Goal: Find contact information

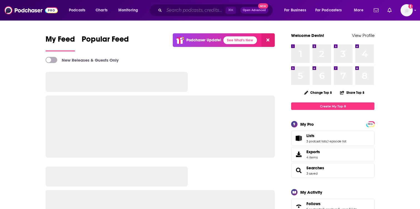
drag, startPoint x: 0, startPoint y: 0, endPoint x: 175, endPoint y: 13, distance: 175.4
click at [175, 13] on input "Search podcasts, credits, & more..." at bounding box center [194, 10] width 61 height 9
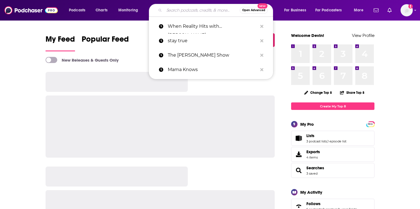
paste input "Worship is my Weapon Podcast with [PERSON_NAME]"
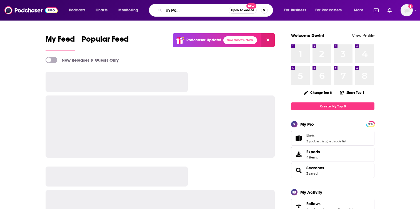
type input "Worship is my Weapon Podcast with [PERSON_NAME]"
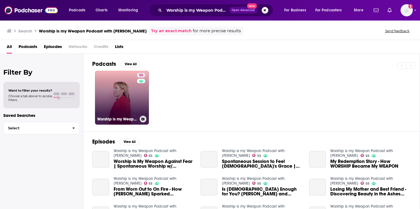
click at [131, 105] on link "55 Worship is my Weapon Podcast with [PERSON_NAME]" at bounding box center [122, 98] width 54 height 54
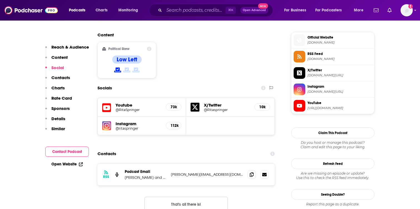
scroll to position [489, 0]
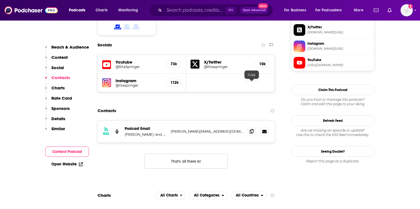
click at [252, 129] on icon at bounding box center [252, 131] width 4 height 4
click at [157, 132] on p "[PERSON_NAME] and [PERSON_NAME]" at bounding box center [146, 134] width 42 height 5
copy p "[PERSON_NAME] and [PERSON_NAME]"
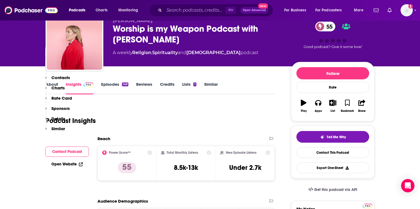
scroll to position [0, 0]
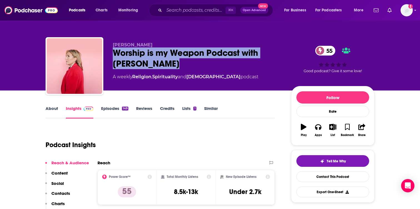
drag, startPoint x: 153, startPoint y: 63, endPoint x: 116, endPoint y: 51, distance: 39.2
click at [116, 51] on div "Worship is my Weapon Podcast with [PERSON_NAME] 55" at bounding box center [197, 58] width 169 height 22
copy h2 "Worship is my Weapon Podcast with [PERSON_NAME]"
